Goal: Task Accomplishment & Management: Use online tool/utility

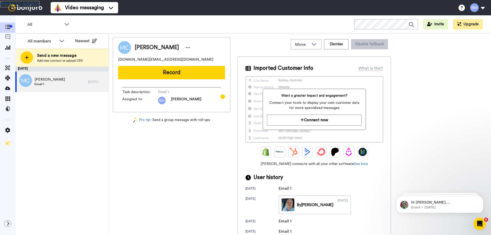
click at [24, 2] on link "Back to admin" at bounding box center [19, 4] width 39 height 6
click at [7, 76] on icon at bounding box center [7, 77] width 5 height 5
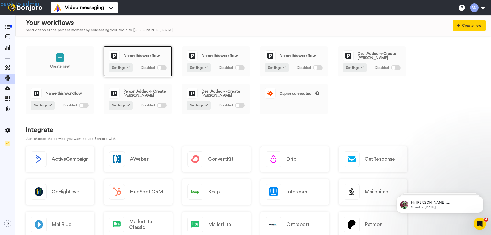
click at [140, 53] on div "Name this workflow" at bounding box center [138, 55] width 58 height 11
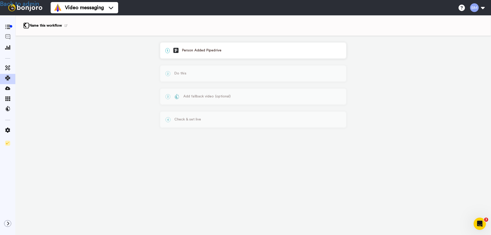
click at [26, 25] on icon at bounding box center [24, 25] width 3 height 5
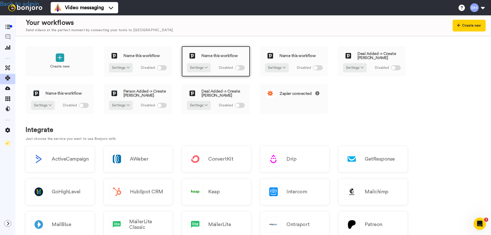
click at [216, 55] on span "Name this workflow" at bounding box center [220, 56] width 36 height 4
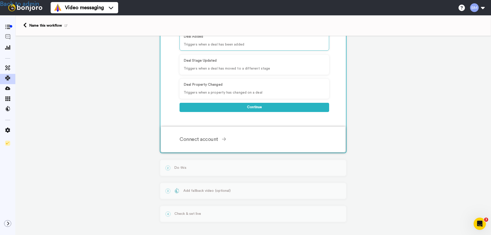
click at [183, 141] on div "Connect account" at bounding box center [255, 140] width 150 height 8
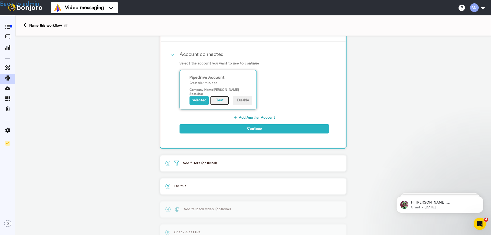
click at [215, 100] on button "Test" at bounding box center [219, 100] width 19 height 9
click at [29, 63] on div "1 Deal Added Pipedrive Service selected ActiveCampaign AWeber Bonjoro ConvertKi…" at bounding box center [253, 110] width 476 height 288
